Goal: Task Accomplishment & Management: Manage account settings

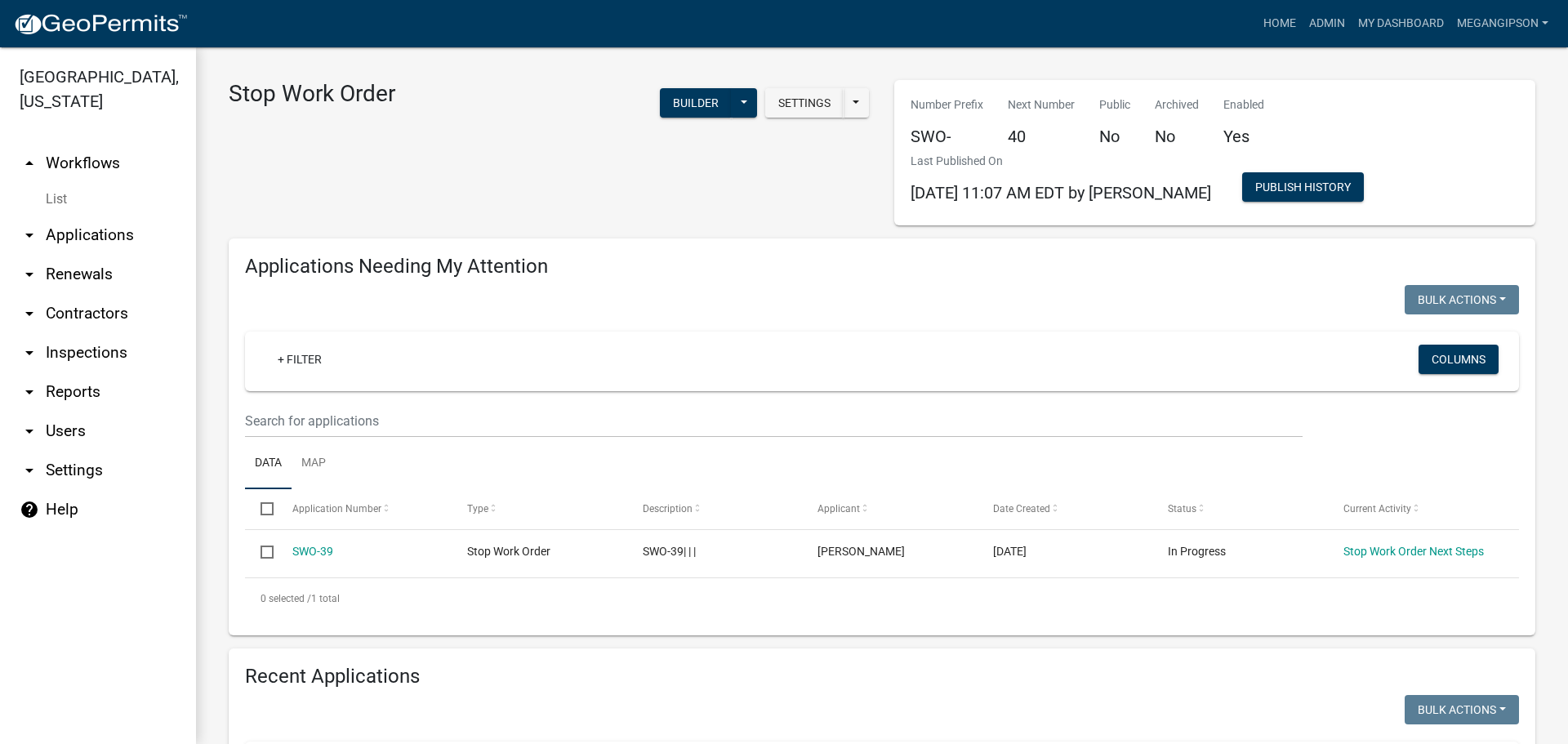
select select "3: 100"
click at [494, 209] on div "Stop Work Order Settings Start Application URL Start Application URL With Parce…" at bounding box center [549, 153] width 665 height 146
click at [91, 181] on link "arrow_drop_up Workflows" at bounding box center [98, 163] width 196 height 39
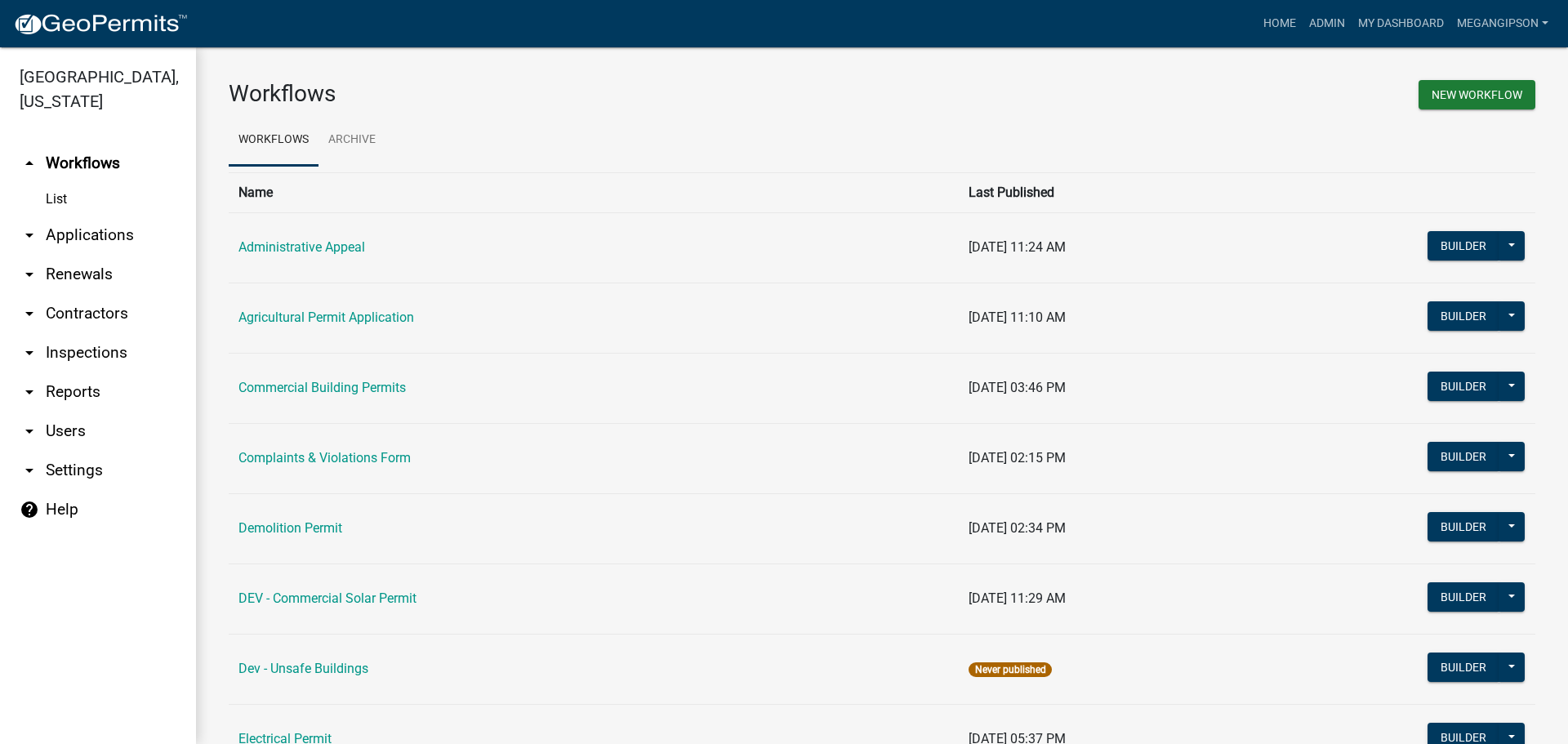
click at [127, 253] on link "arrow_drop_down Applications" at bounding box center [98, 235] width 196 height 39
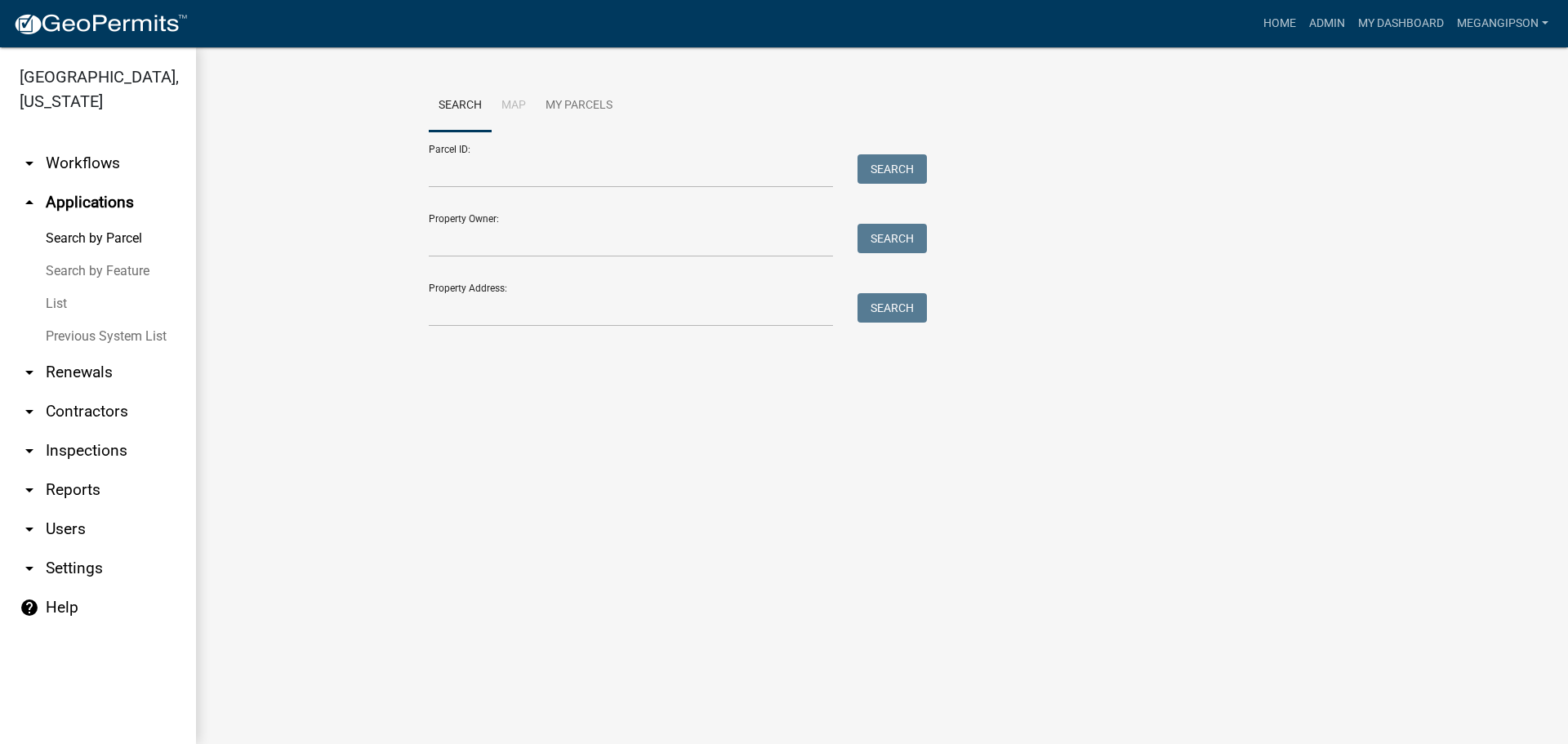
click at [90, 320] on link "List" at bounding box center [98, 304] width 196 height 33
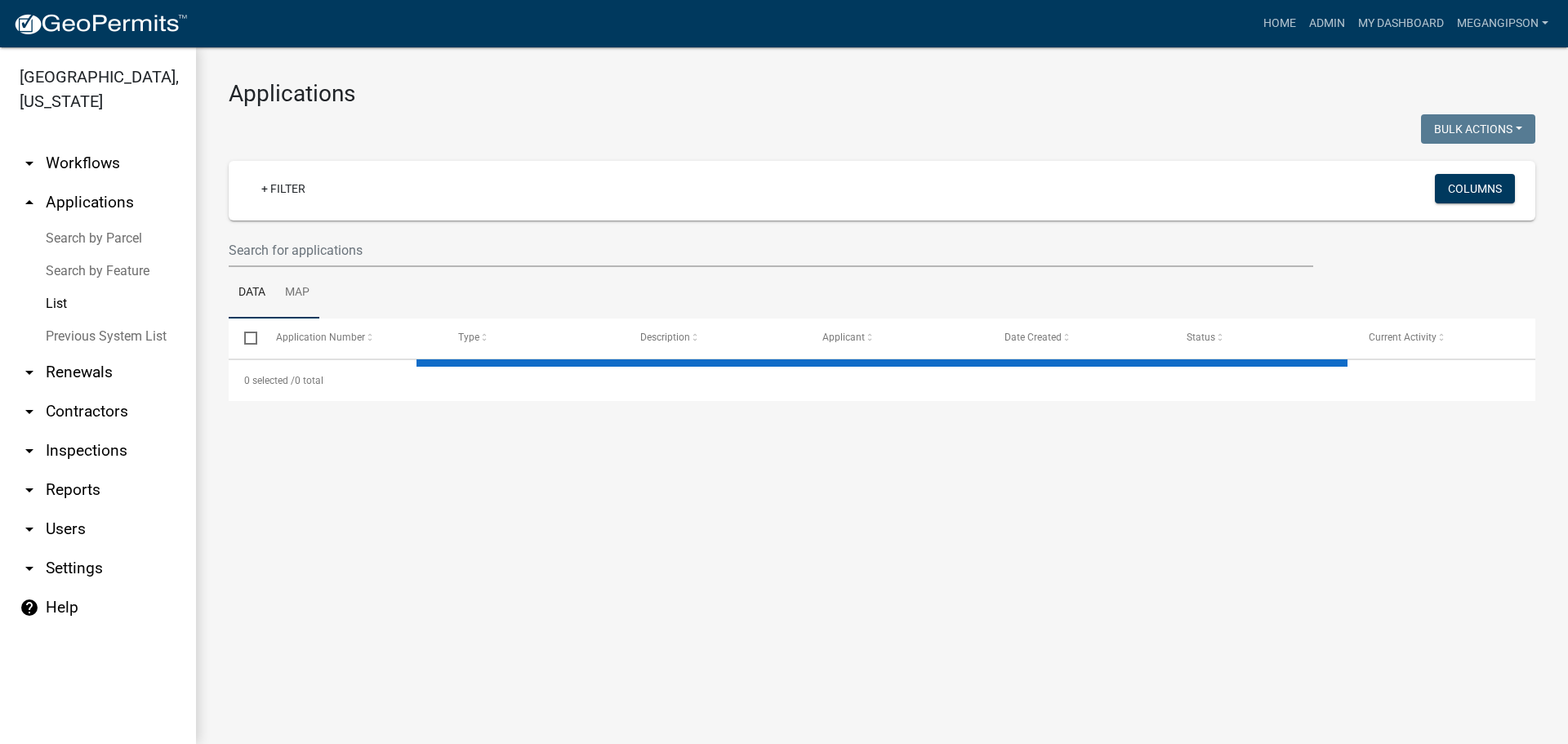
click at [290, 292] on link "Map" at bounding box center [297, 293] width 44 height 52
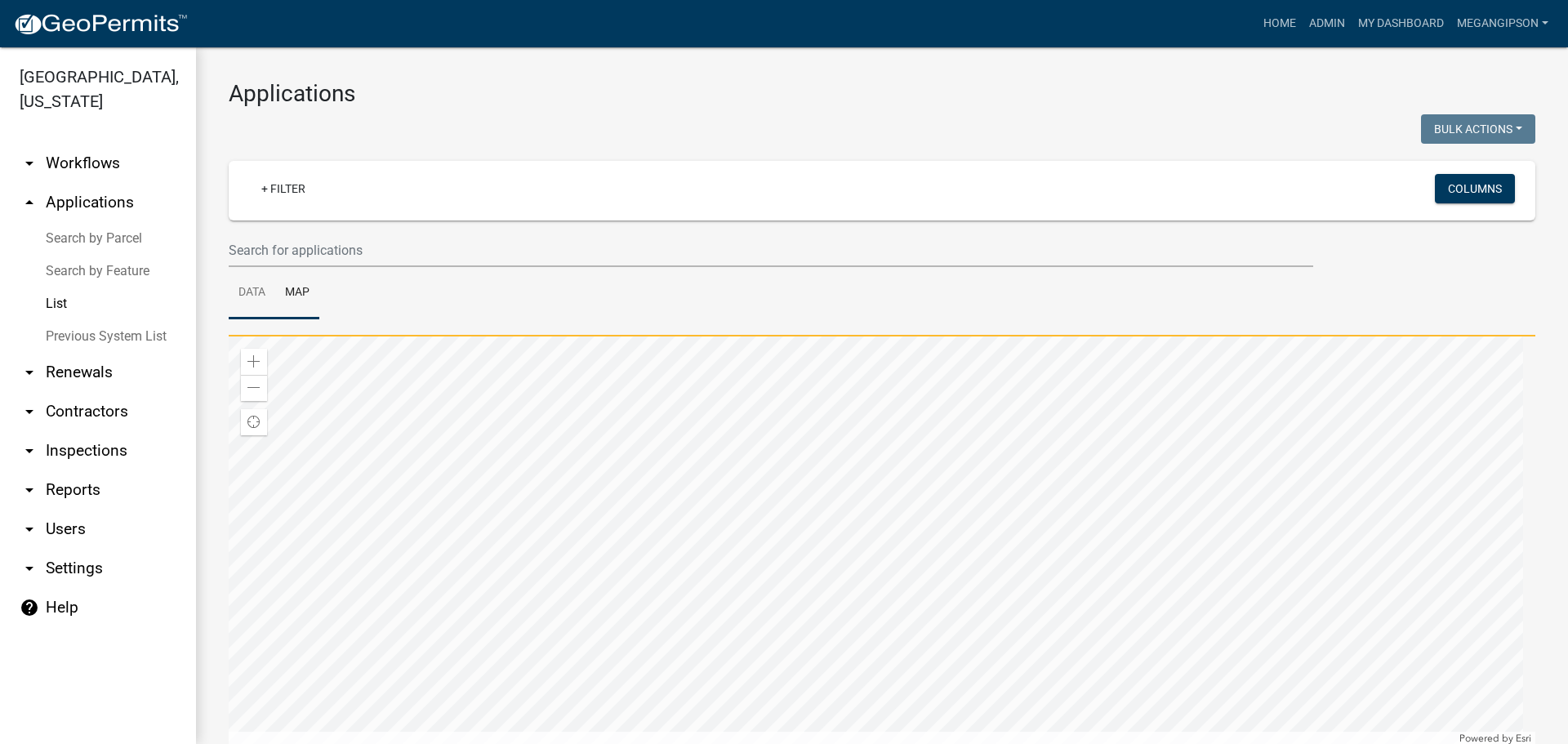
click at [262, 319] on link "Data" at bounding box center [252, 293] width 47 height 52
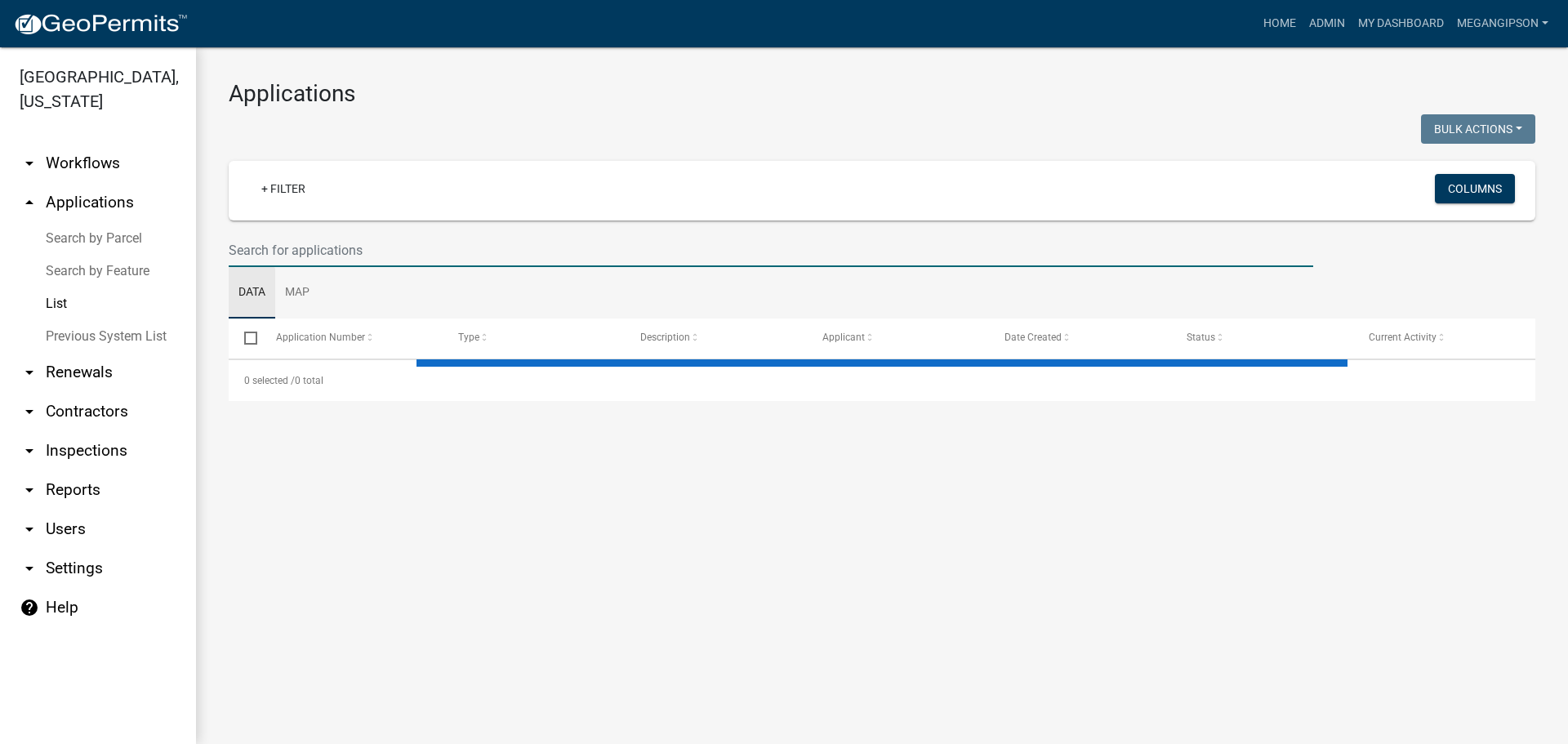
click at [296, 253] on input "text" at bounding box center [771, 250] width 1084 height 34
select select "3: 100"
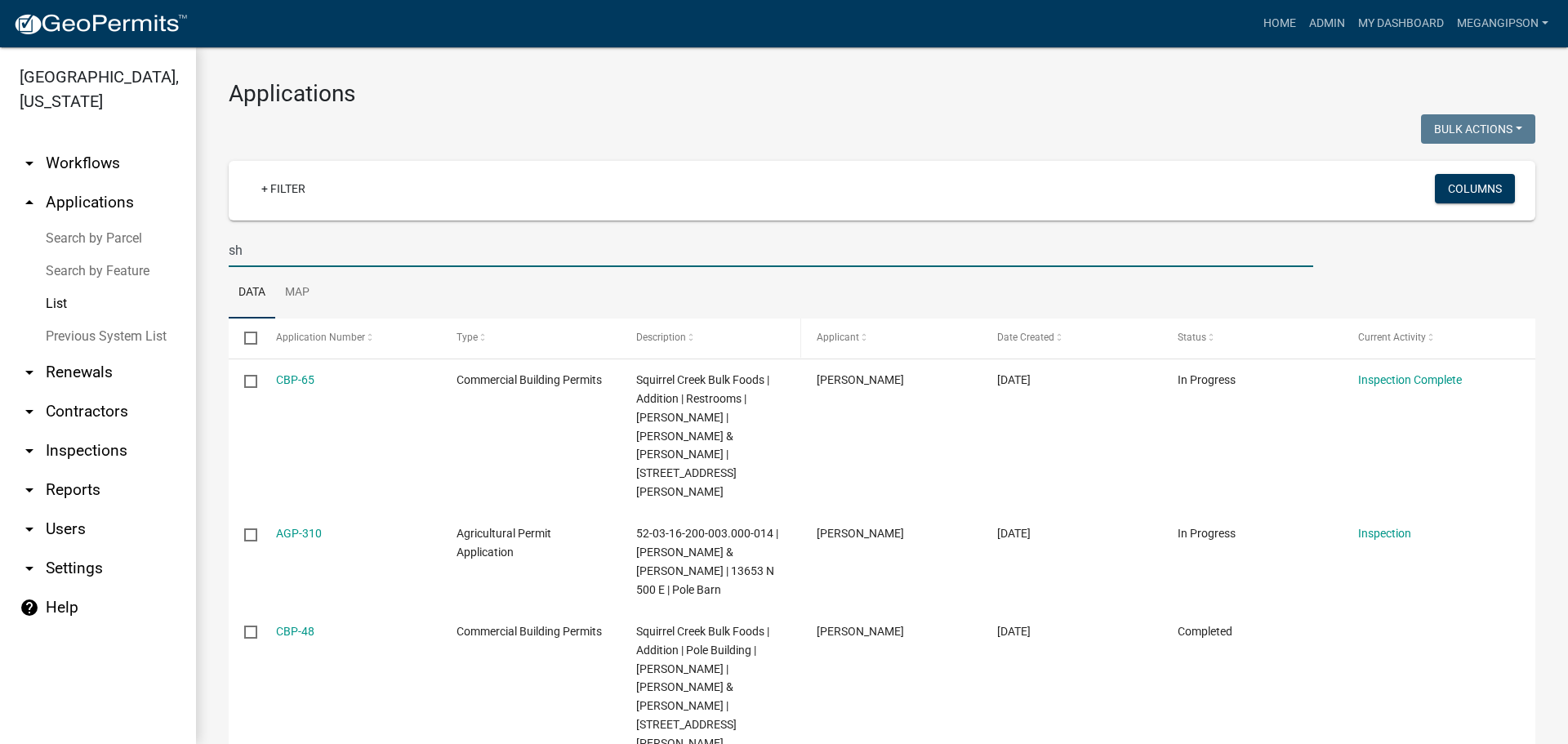
type input "s"
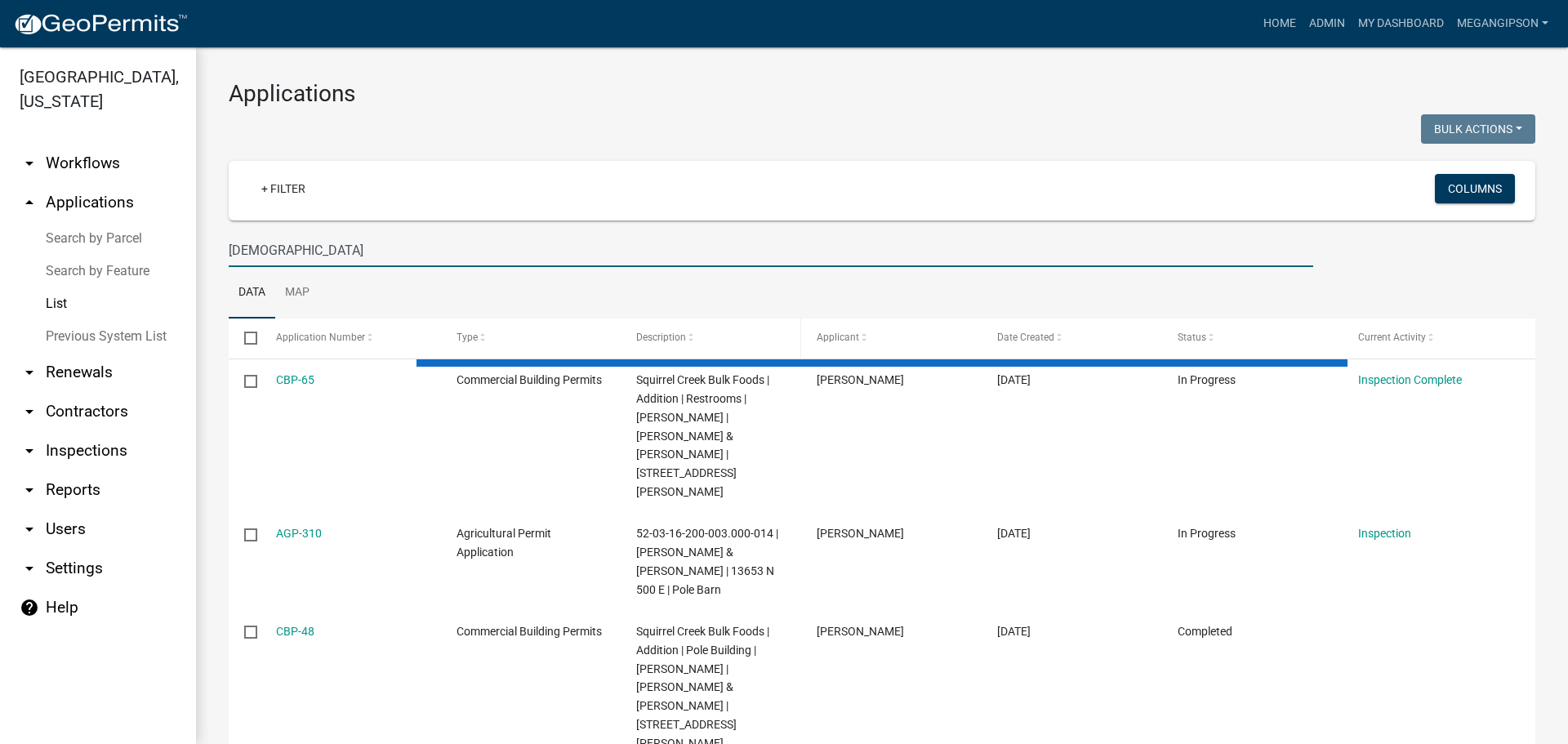
type input "[DEMOGRAPHIC_DATA]"
select select "3: 100"
type input "[DEMOGRAPHIC_DATA]"
click at [526, 79] on div "Applications Bulk Actions Void Expire Lock Withdraw + Filter Columns [PERSON_NA…" at bounding box center [881, 630] width 1372 height 1165
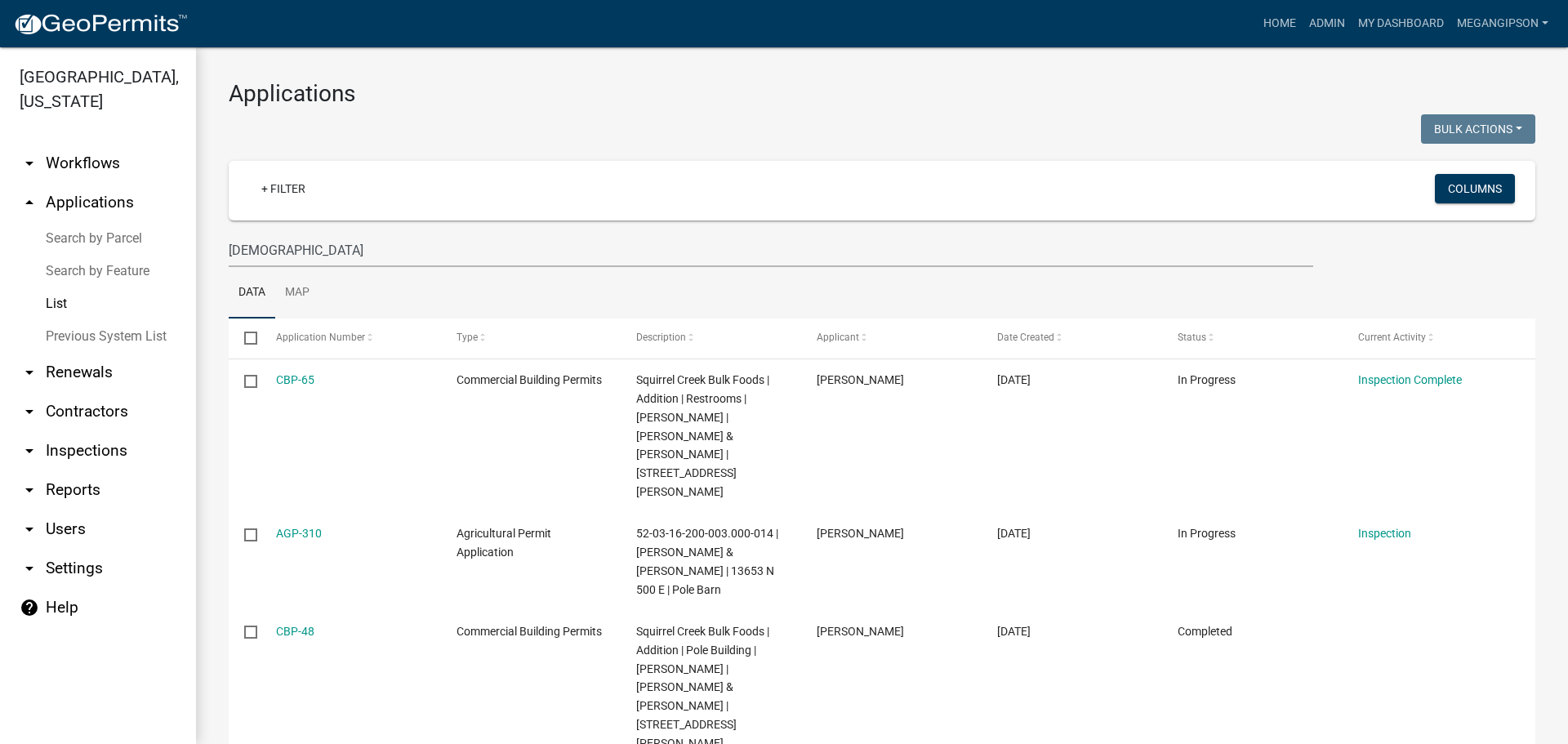
click at [523, 112] on div "Applications Bulk Actions Void Expire Lock Withdraw + Filter Columns [PERSON_NA…" at bounding box center [881, 630] width 1372 height 1165
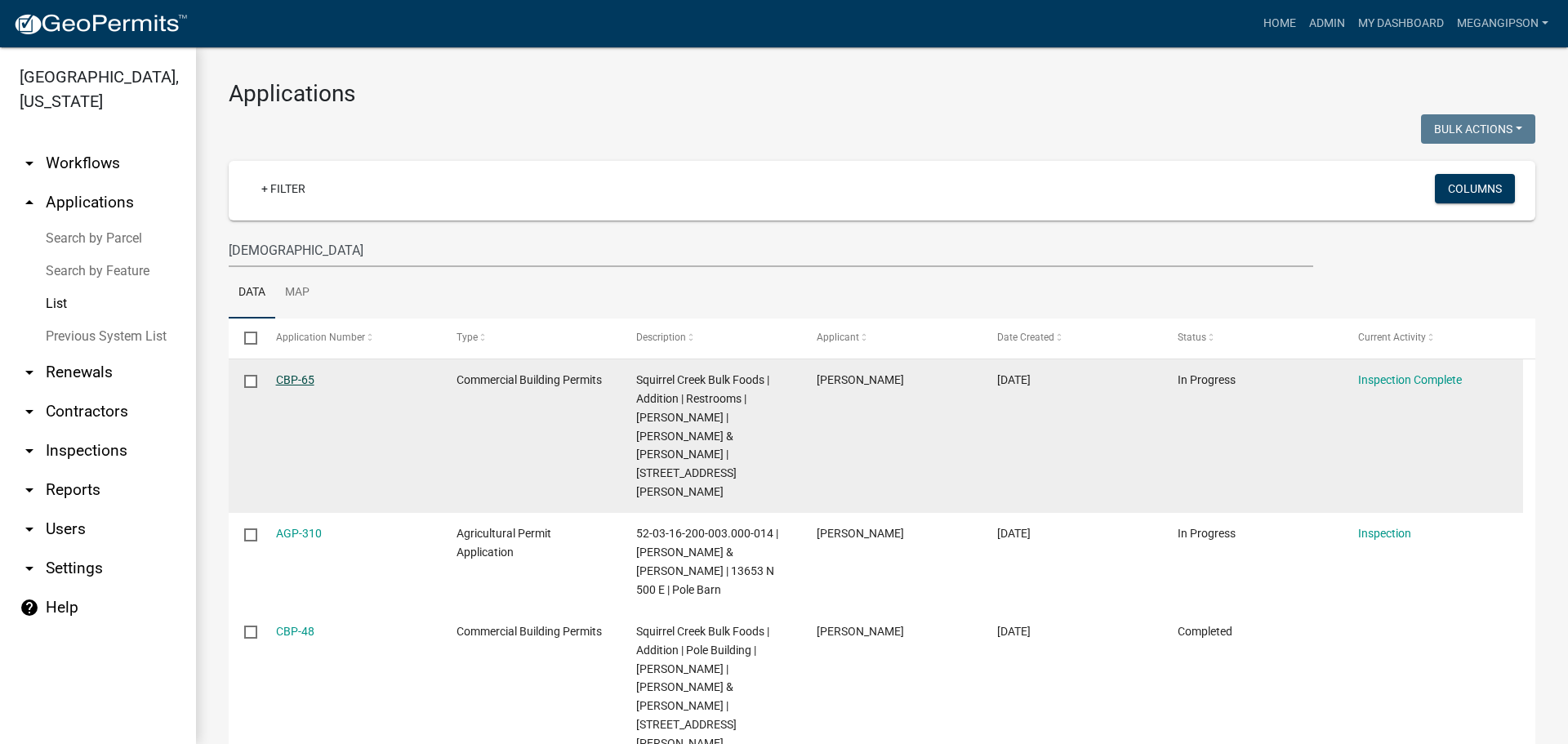
click at [313, 386] on link "CBP-65" at bounding box center [296, 379] width 39 height 13
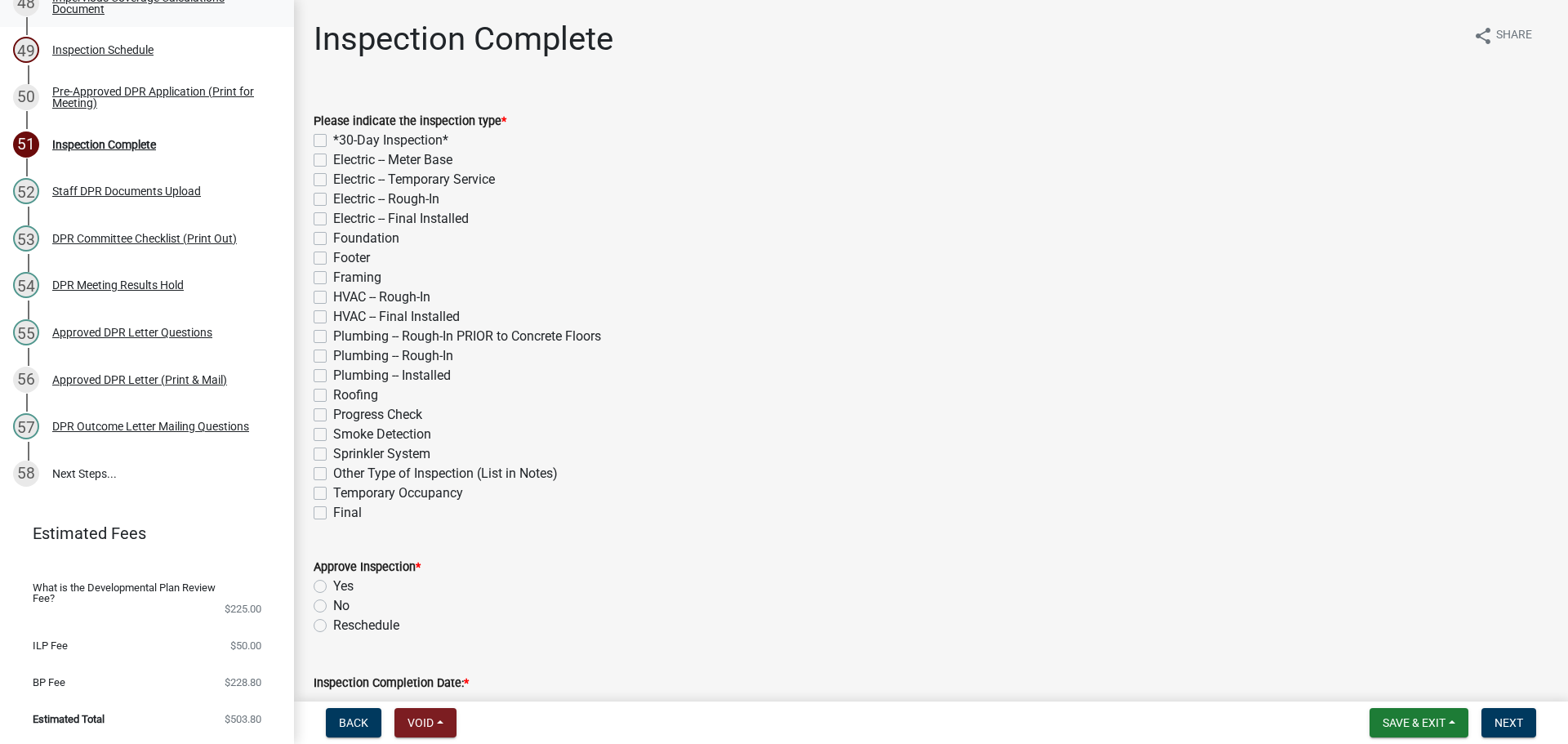
scroll to position [2482, 0]
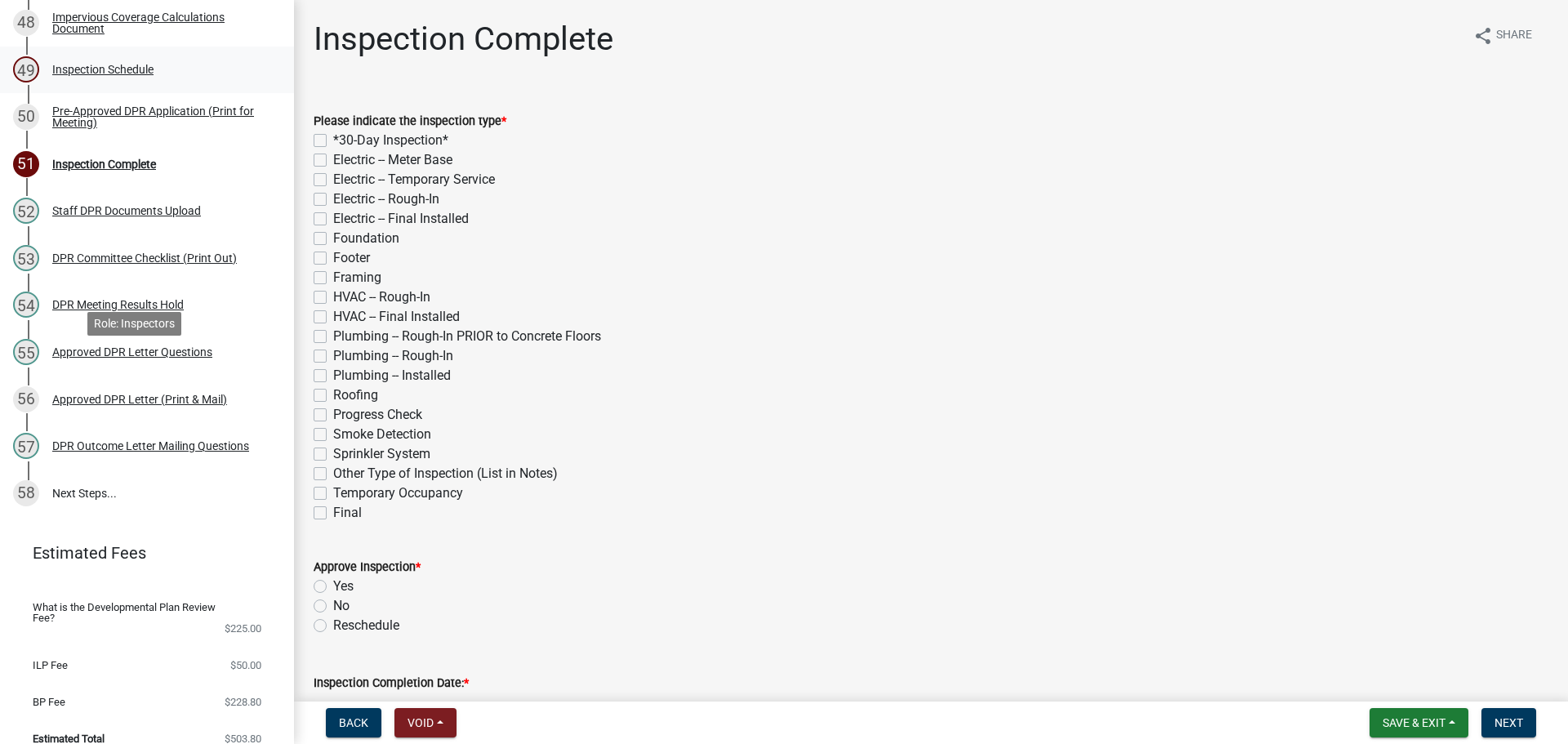
click at [183, 82] on div "49 Inspection Schedule" at bounding box center [140, 69] width 255 height 26
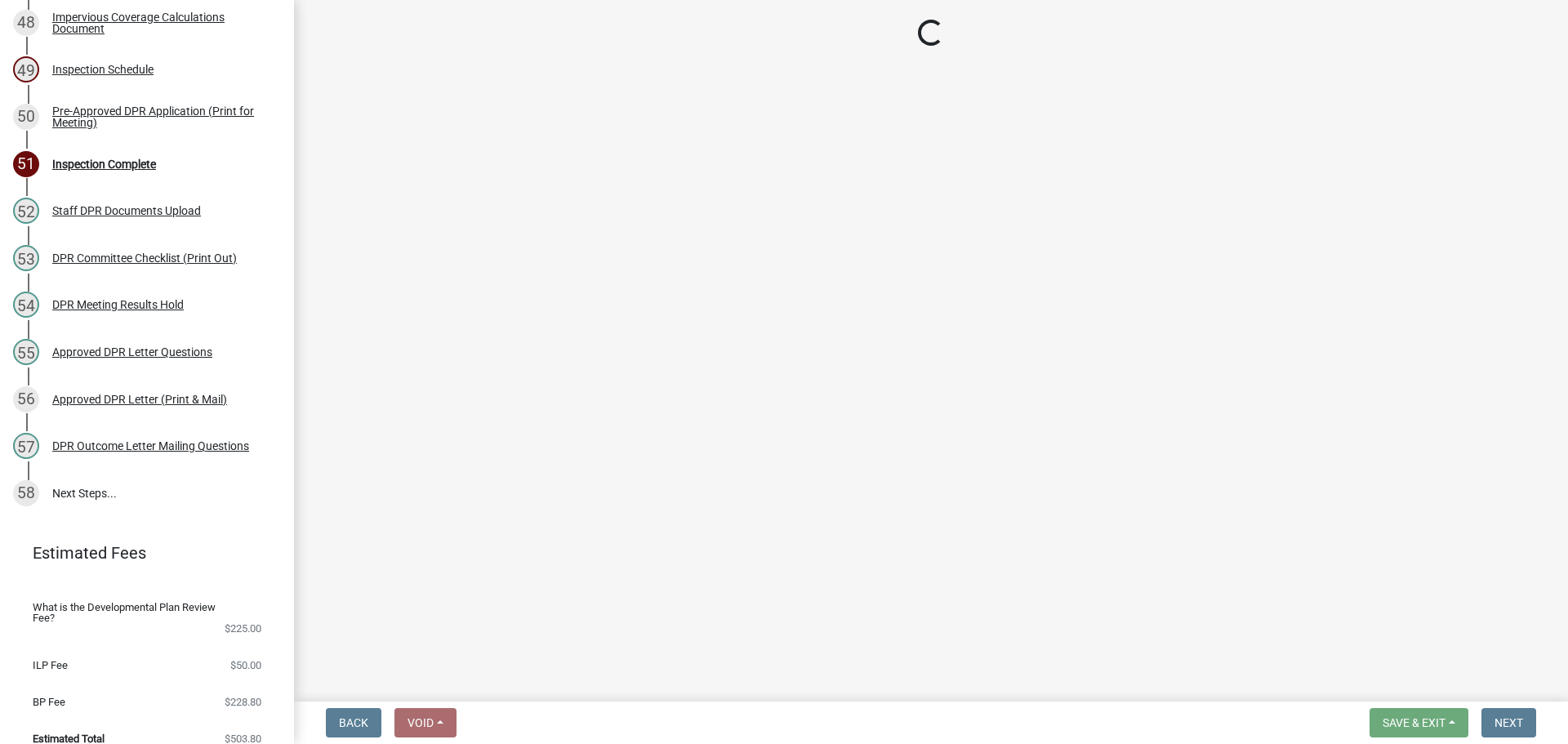
select select "25b75ae6-03c7-4280-9b34-fcf63005d5e5"
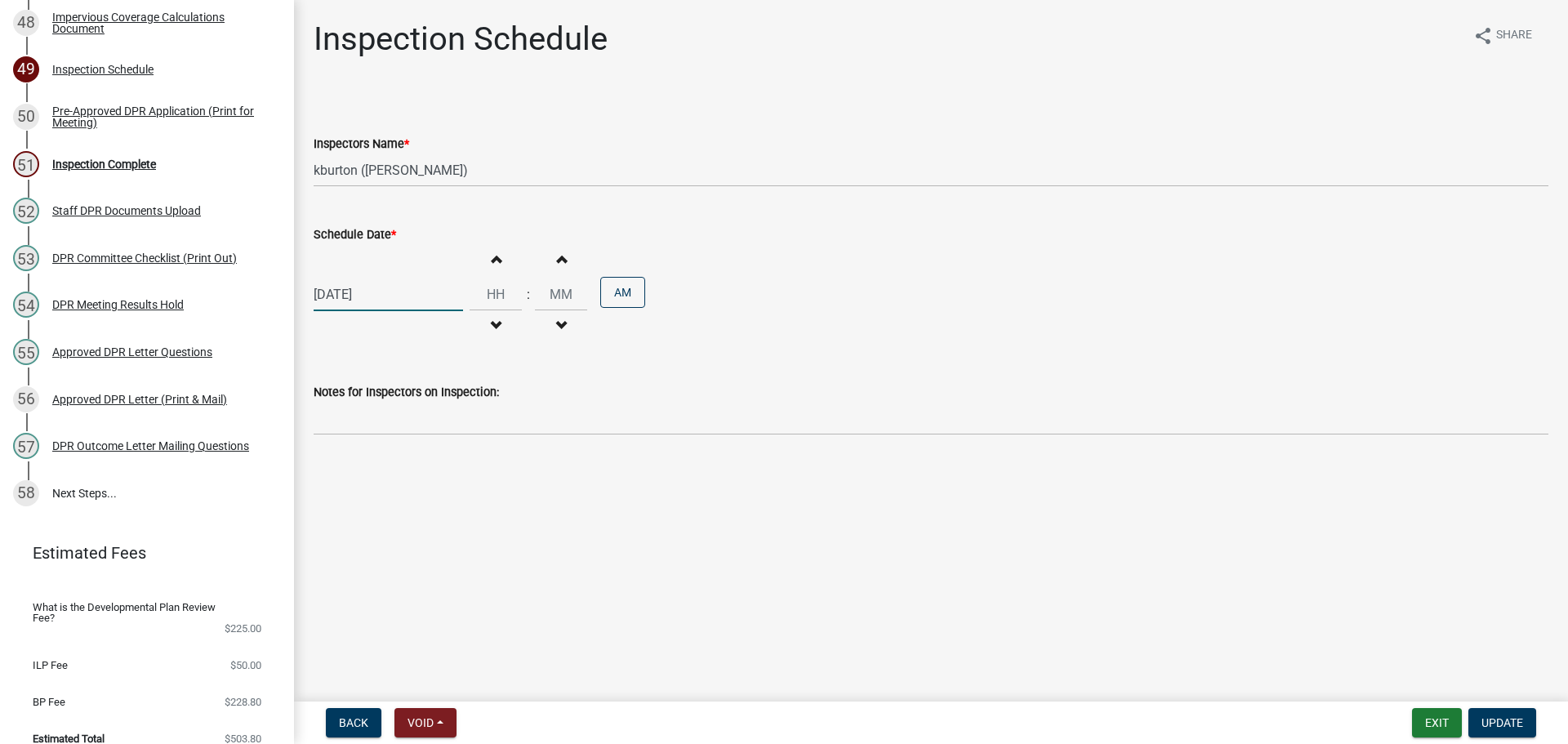
click at [373, 311] on div "[DATE]" at bounding box center [388, 294] width 149 height 34
select select "10"
select select "2025"
click at [360, 487] on div "21" at bounding box center [356, 473] width 26 height 26
type input "[DATE]"
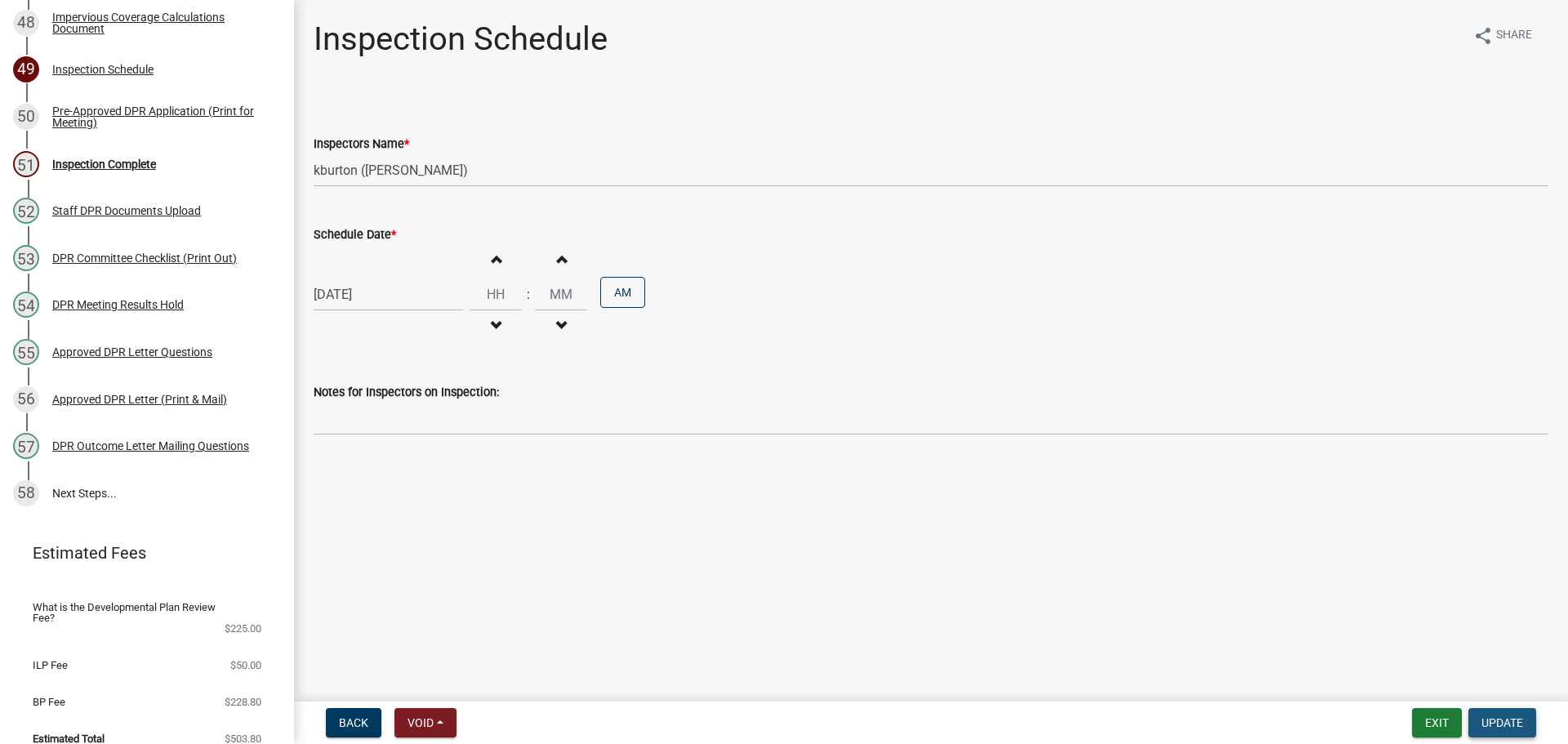
click at [1497, 719] on span "Update" at bounding box center [1502, 722] width 42 height 13
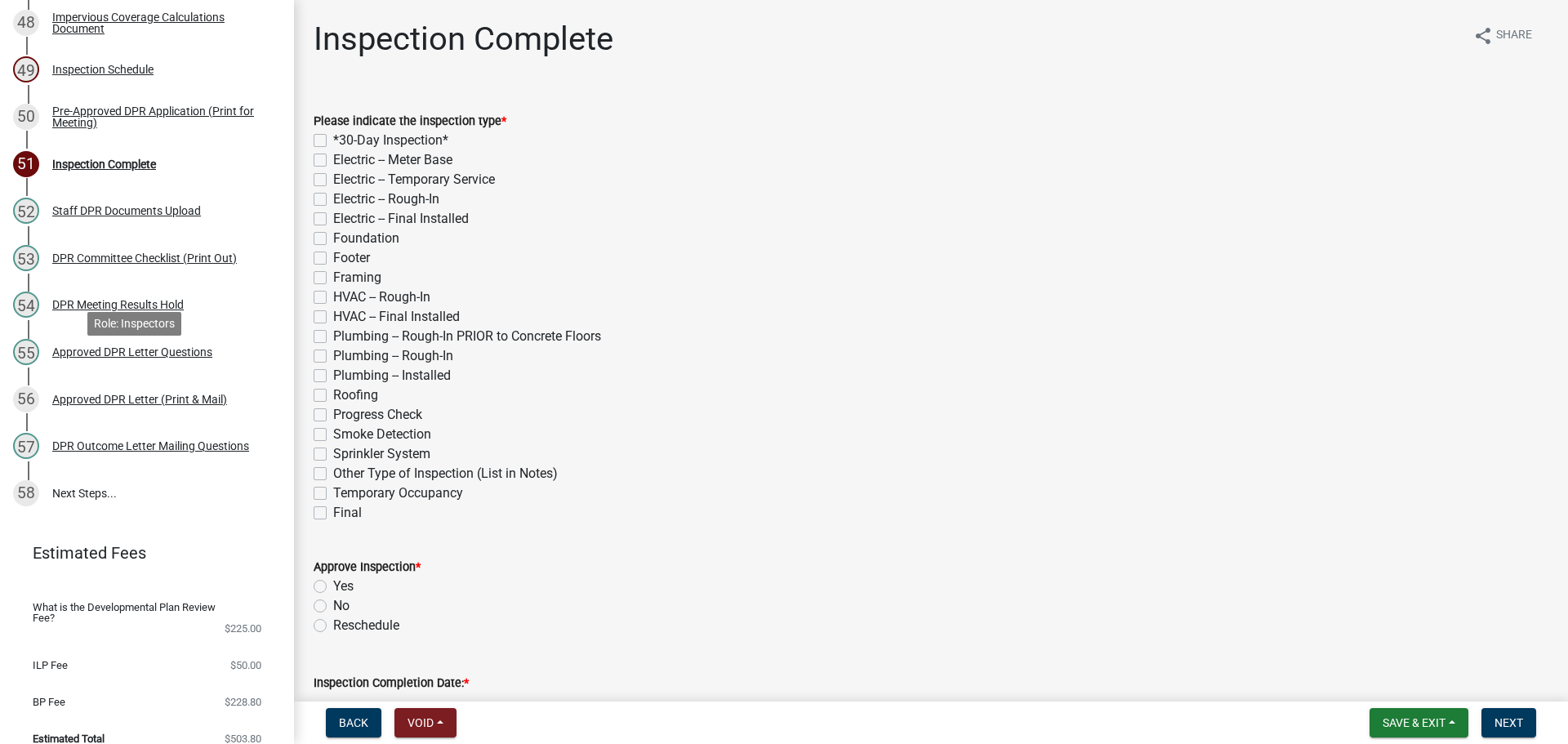
click at [153, 75] on div "Inspection Schedule" at bounding box center [103, 70] width 101 height 12
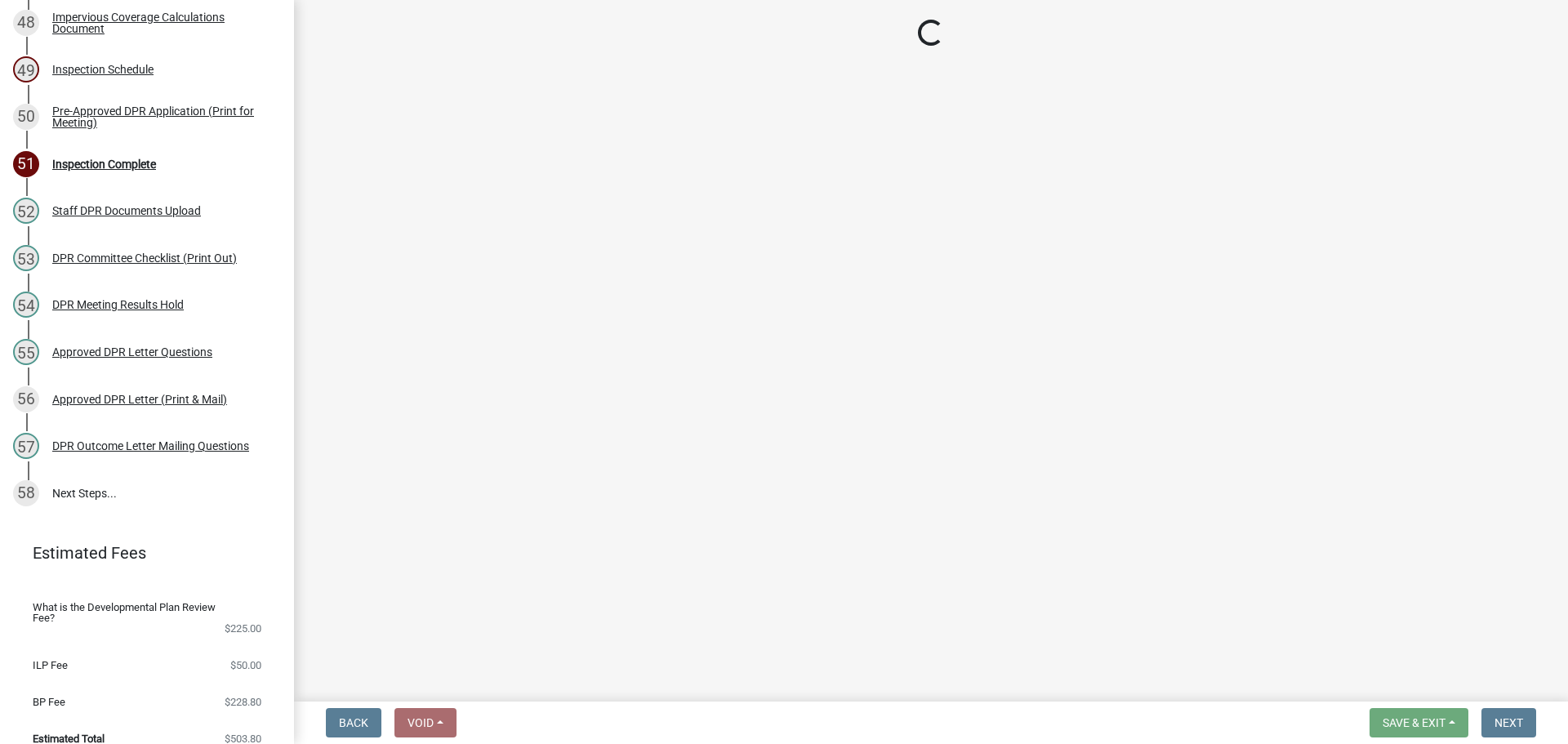
select select "25b75ae6-03c7-4280-9b34-fcf63005d5e5"
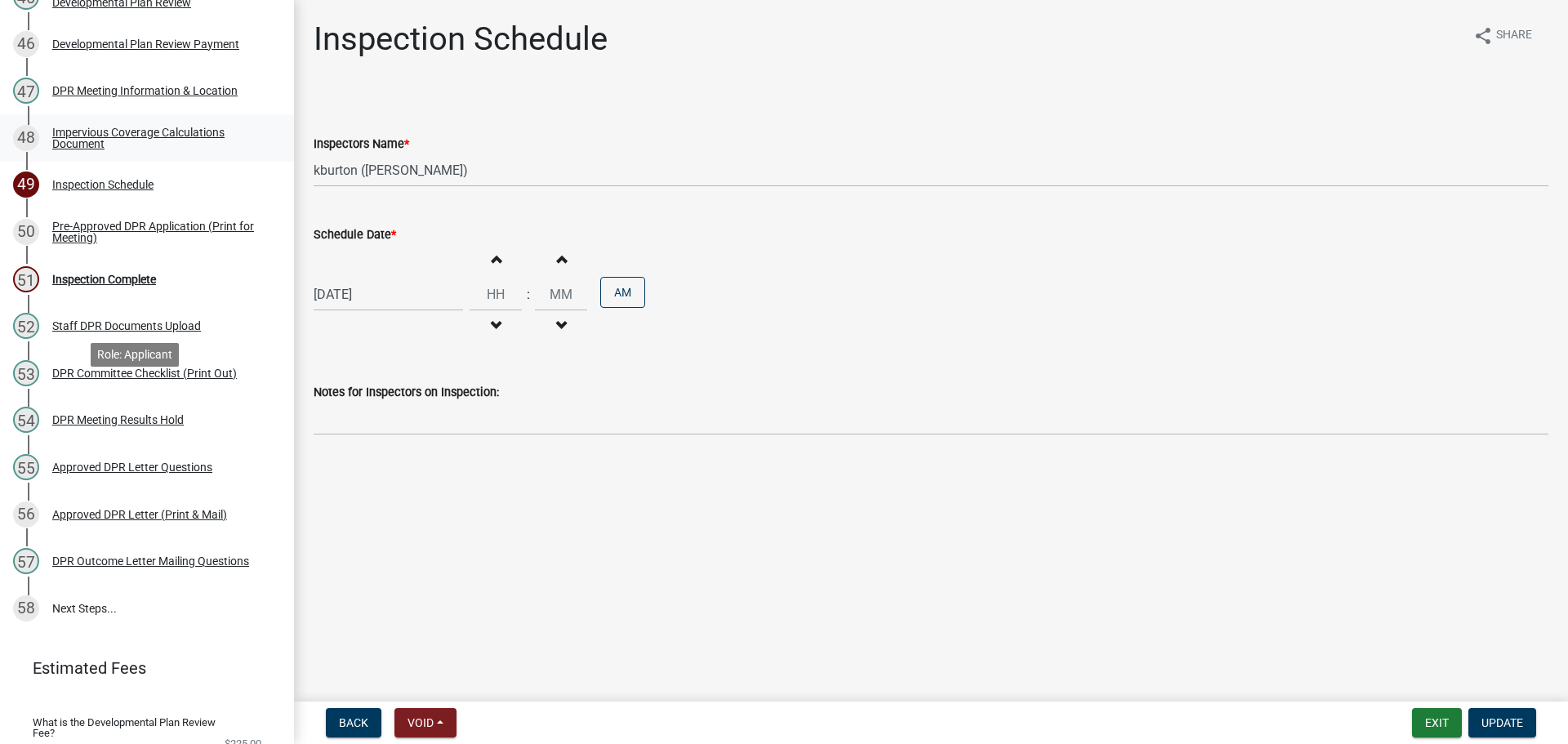
scroll to position [2319, 0]
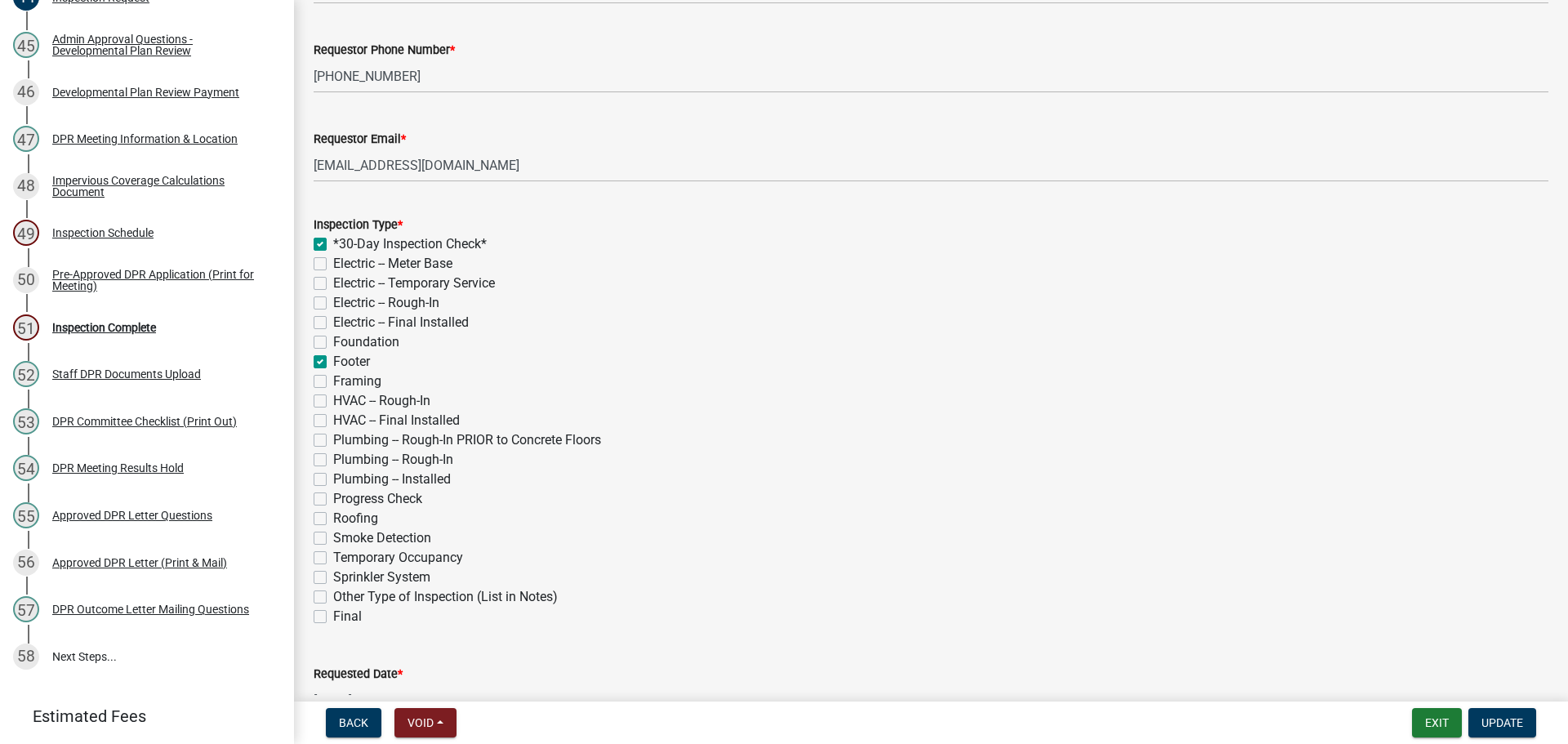
scroll to position [752, 0]
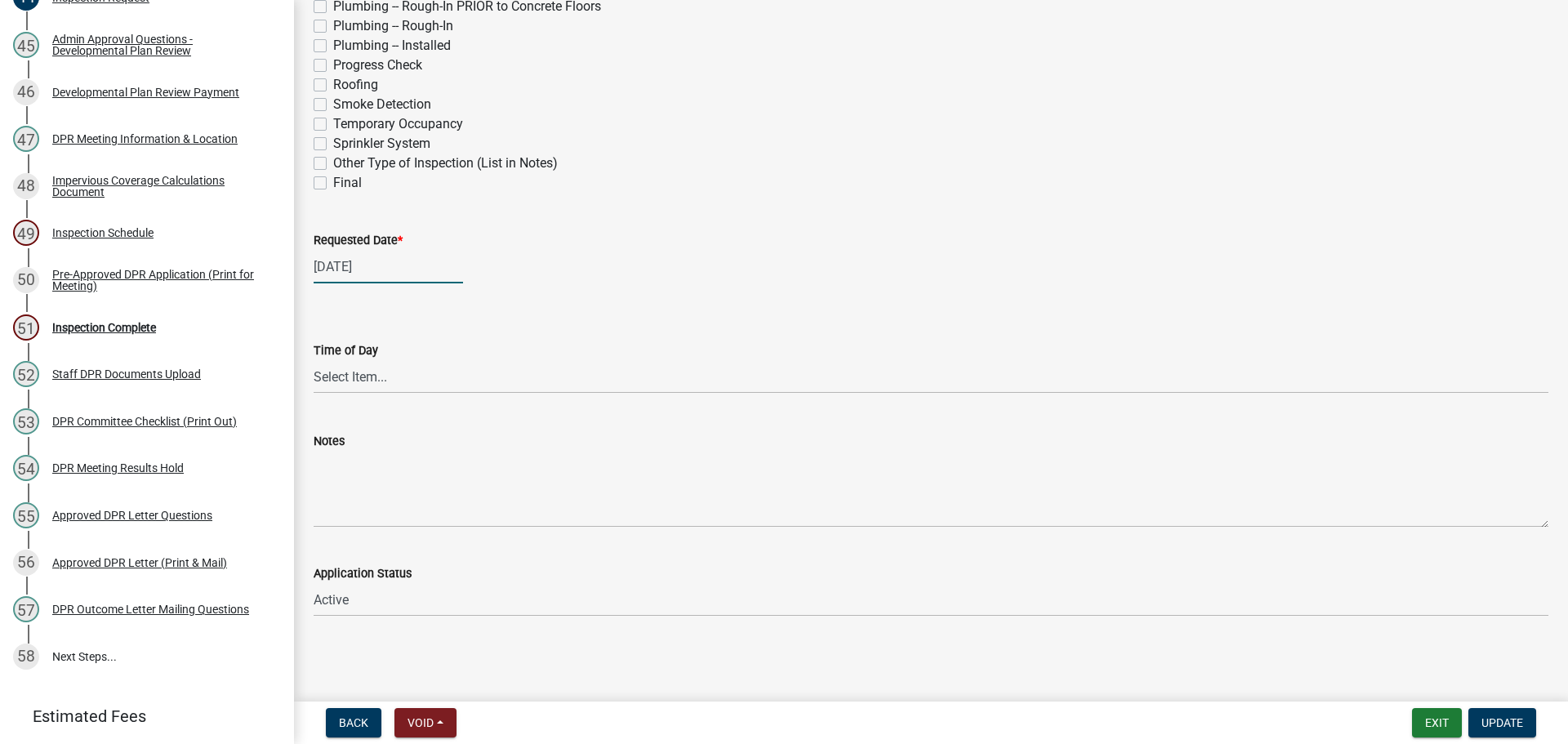
click at [357, 250] on div "[DATE]" at bounding box center [388, 267] width 149 height 34
select select "10"
select select "2025"
click at [362, 428] on div "21" at bounding box center [356, 440] width 26 height 26
type input "[DATE]"
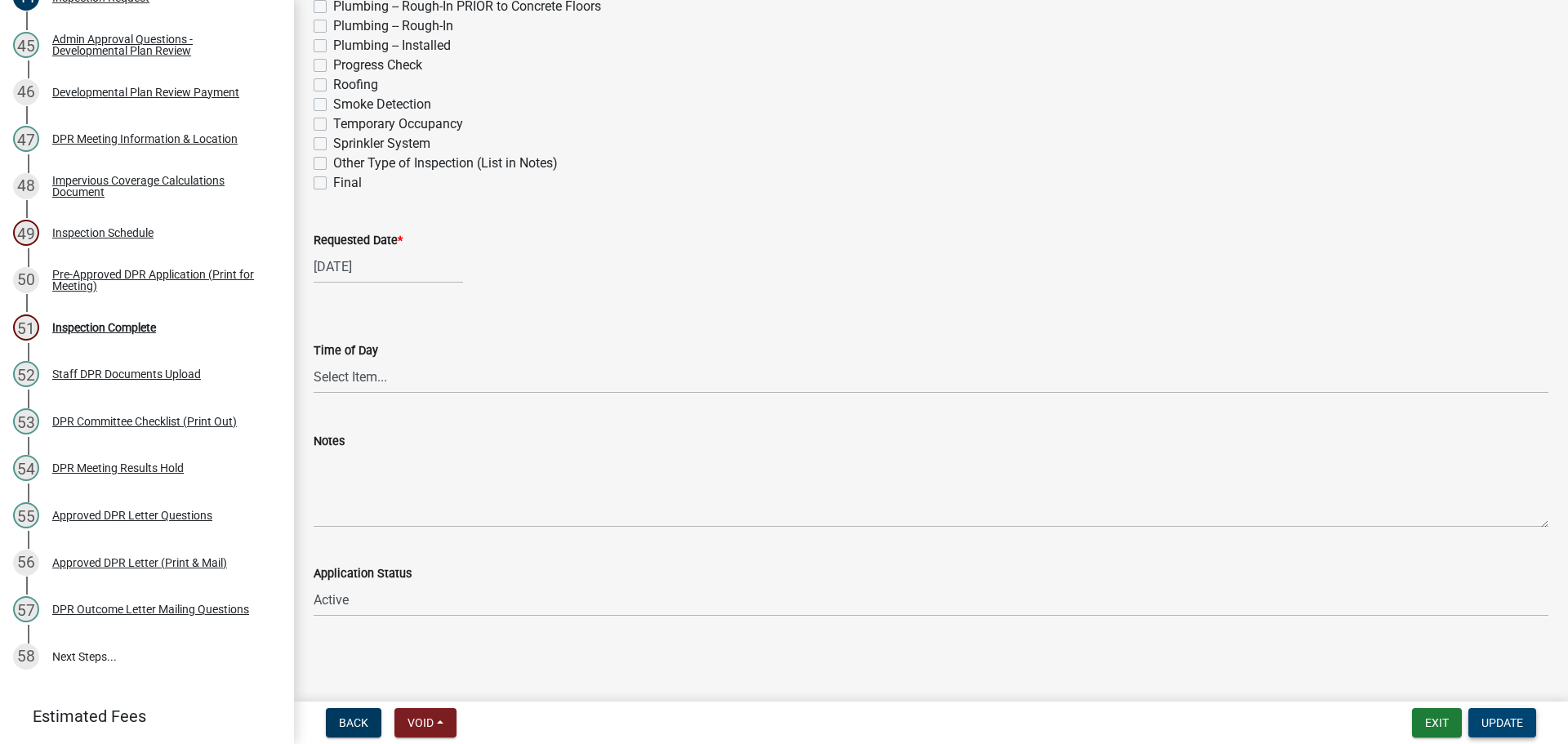
click at [1524, 725] on button "Update" at bounding box center [1502, 723] width 68 height 29
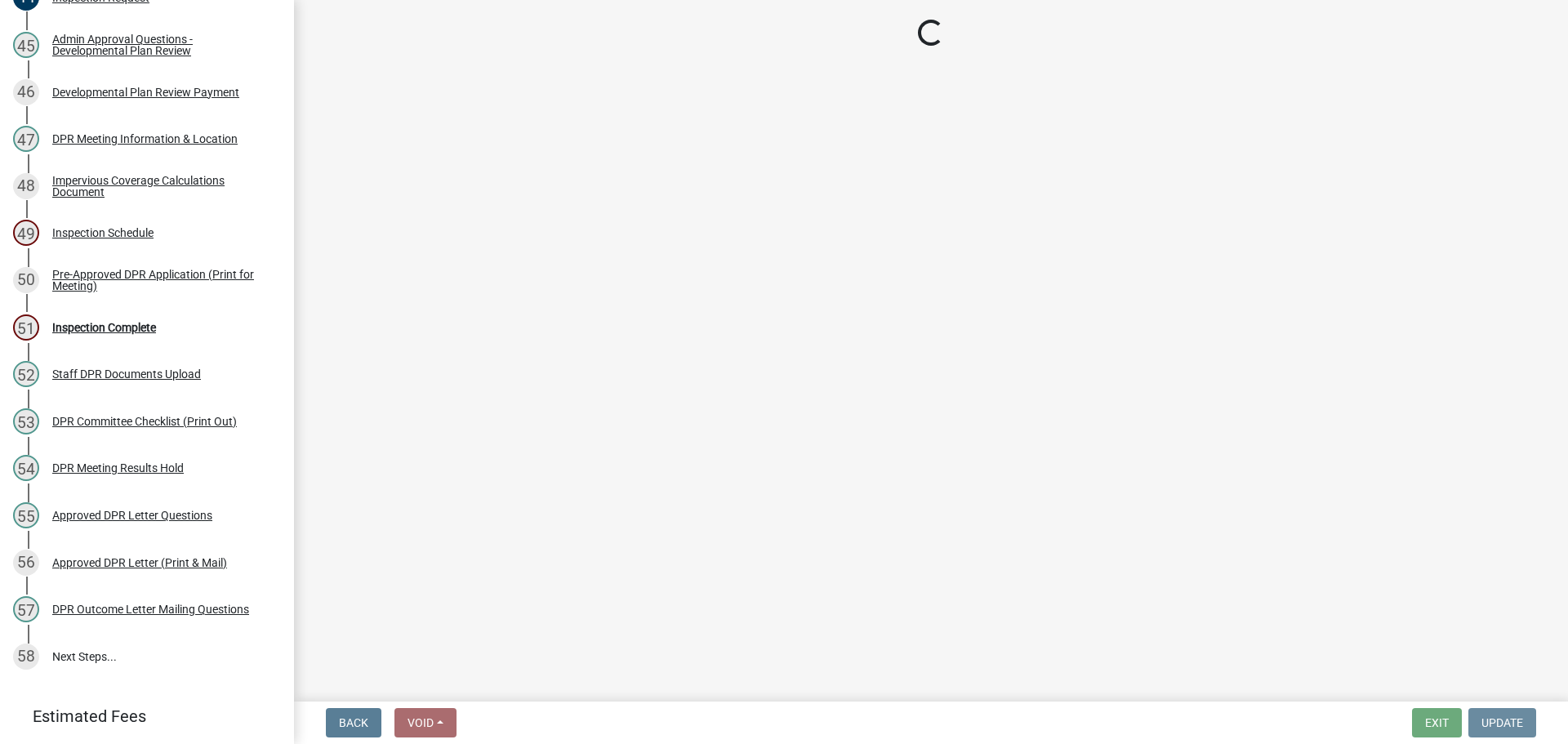
scroll to position [0, 0]
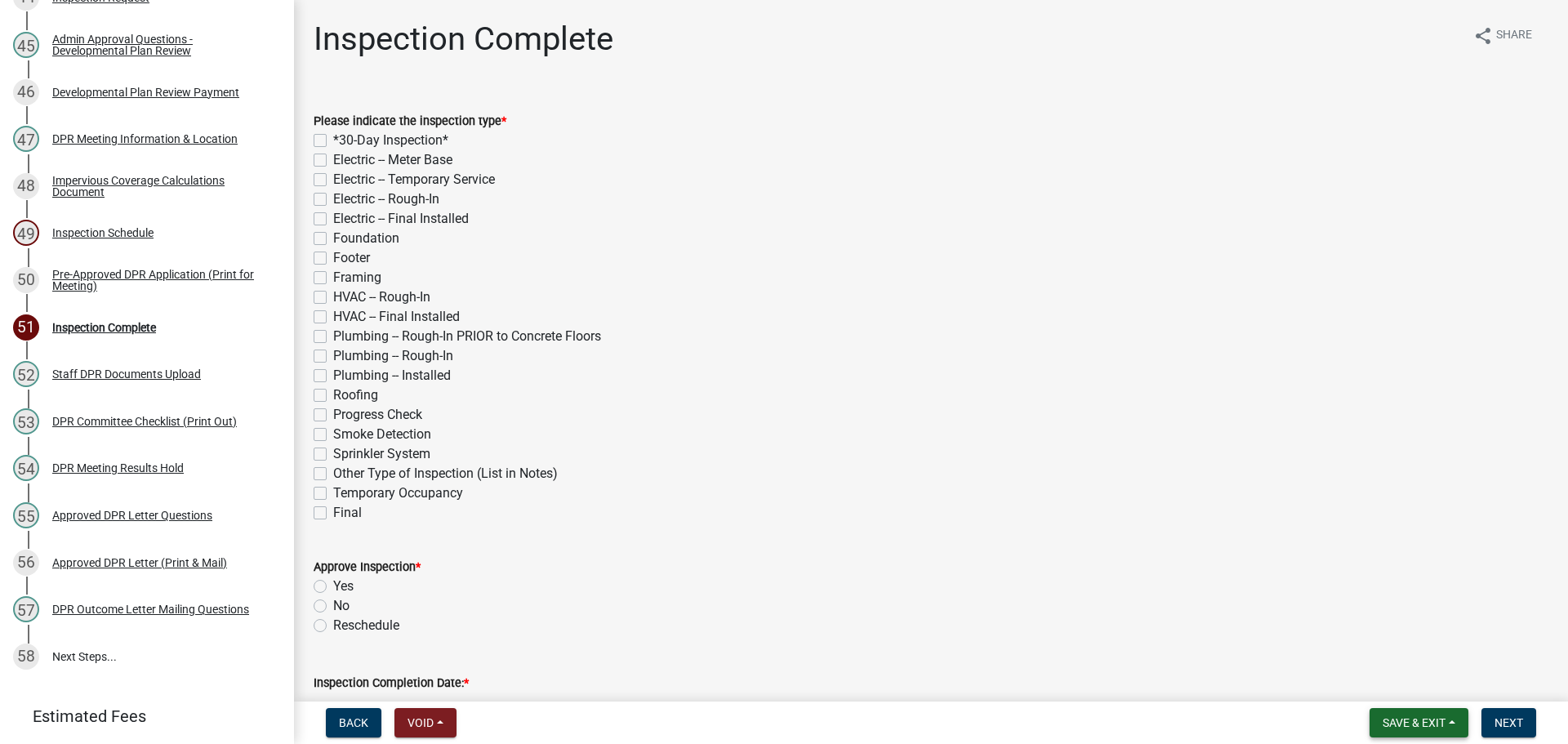
click at [1414, 724] on span "Save & Exit" at bounding box center [1414, 722] width 63 height 13
click at [1348, 677] on button "Save & Exit" at bounding box center [1402, 676] width 131 height 39
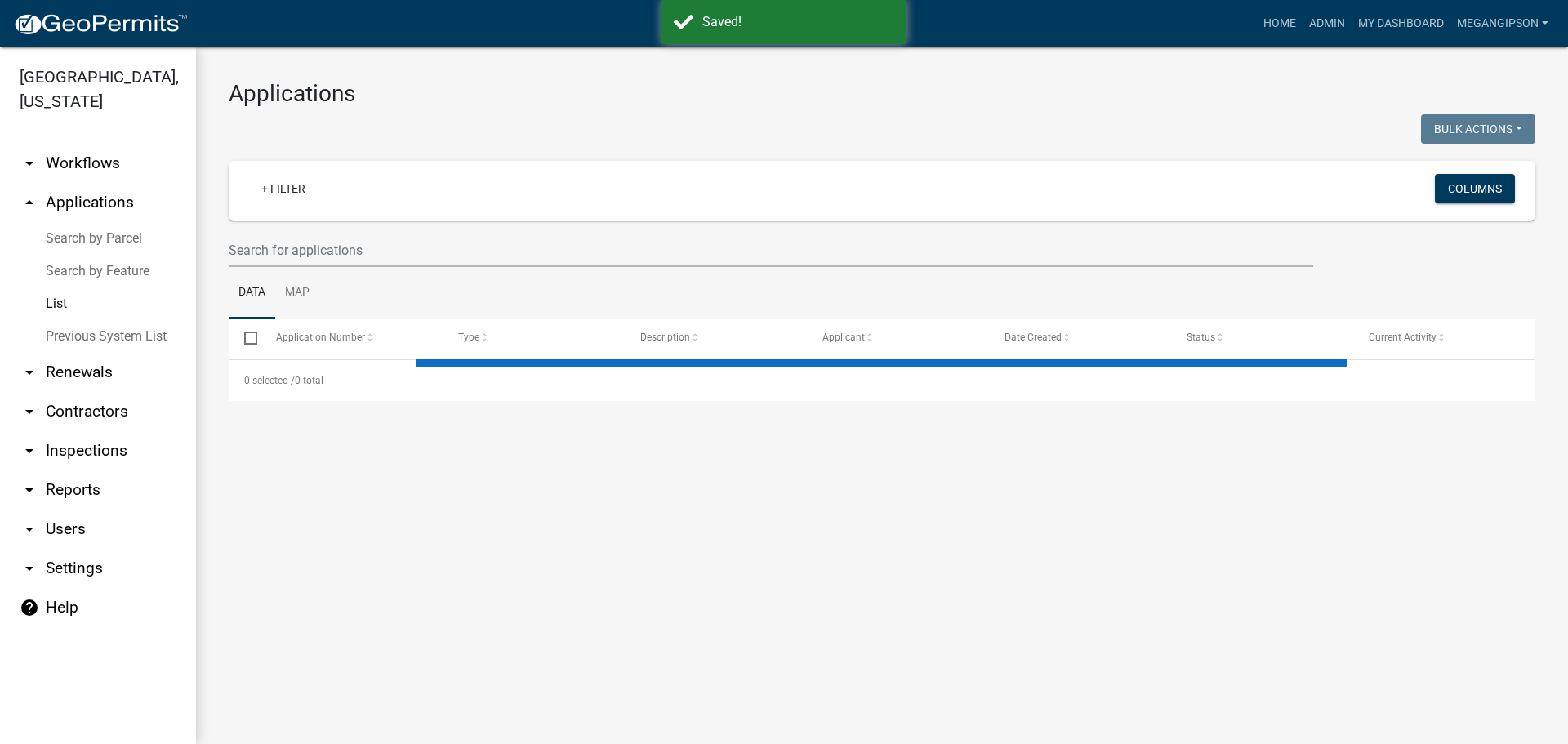
select select "3: 100"
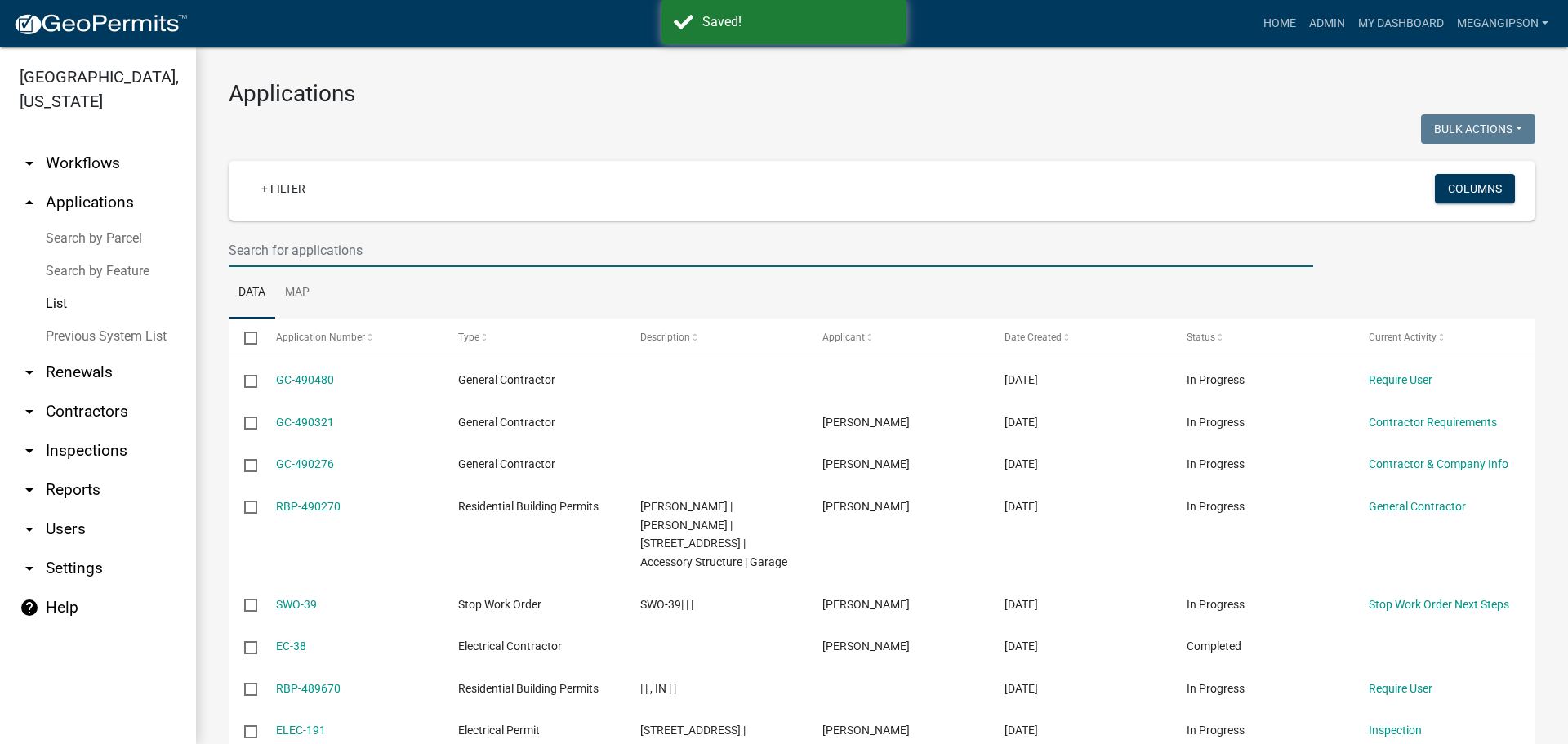
click at [343, 258] on input "text" at bounding box center [771, 250] width 1084 height 34
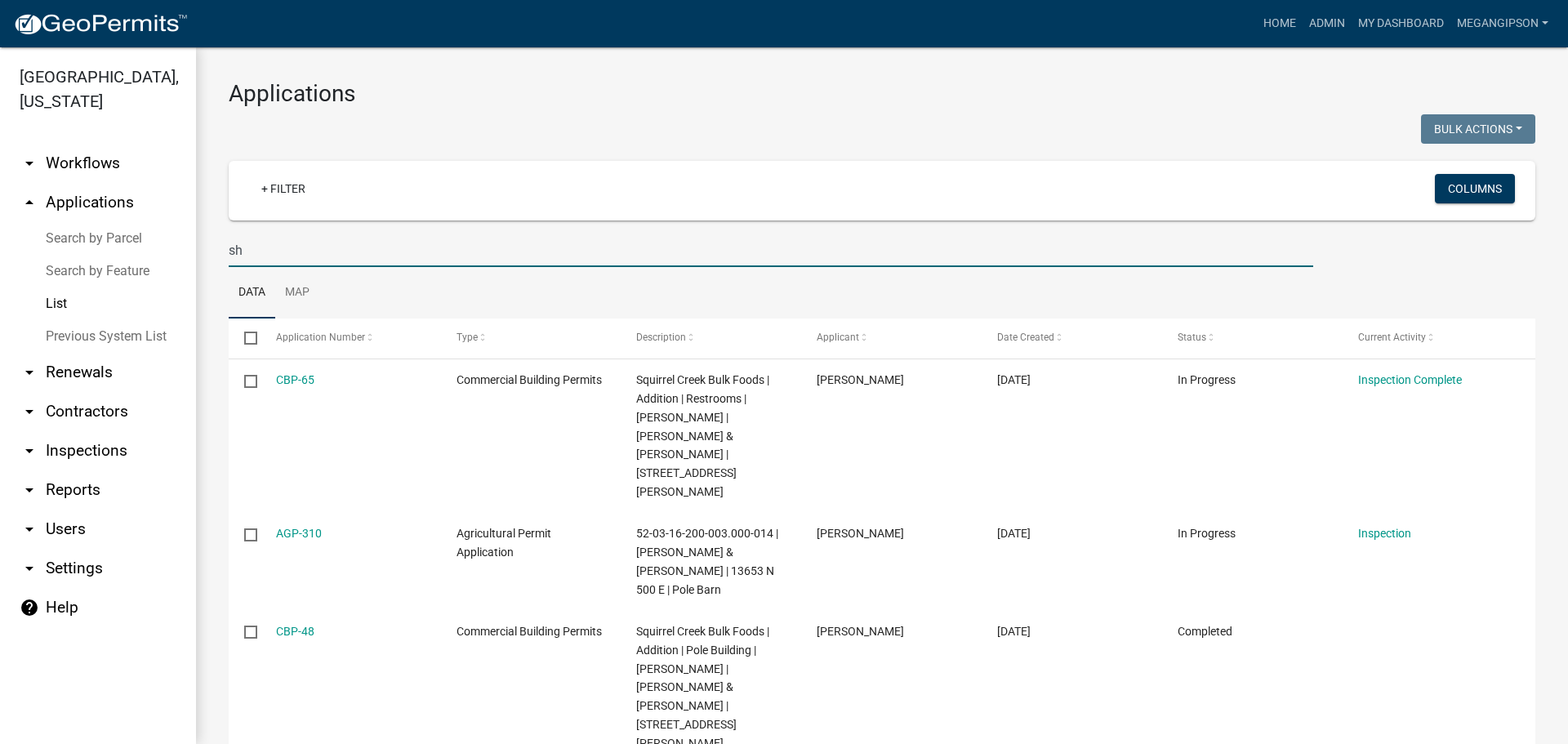
type input "s"
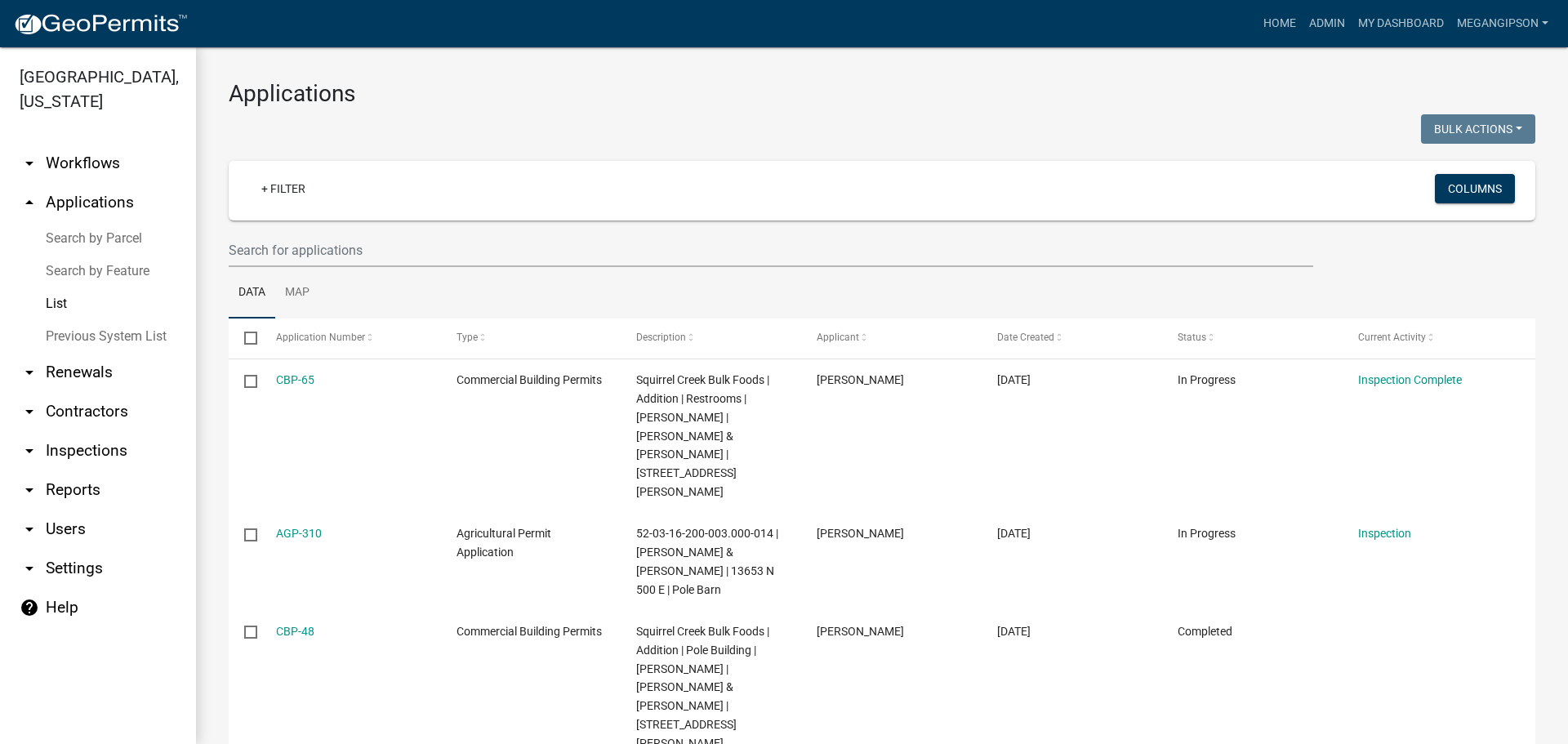
click at [611, 122] on div at bounding box center [549, 131] width 665 height 34
select select "3: 100"
